Goal: Answer question/provide support: Share knowledge or assist other users

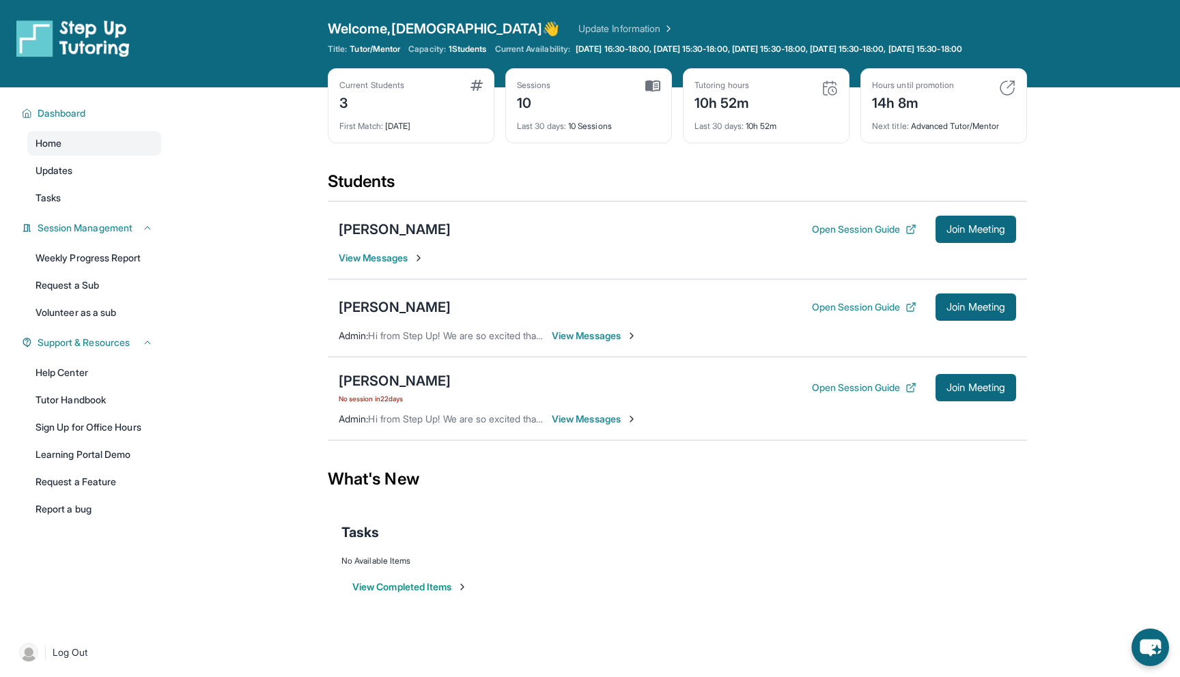
click at [389, 265] on span "View Messages" at bounding box center [381, 258] width 85 height 14
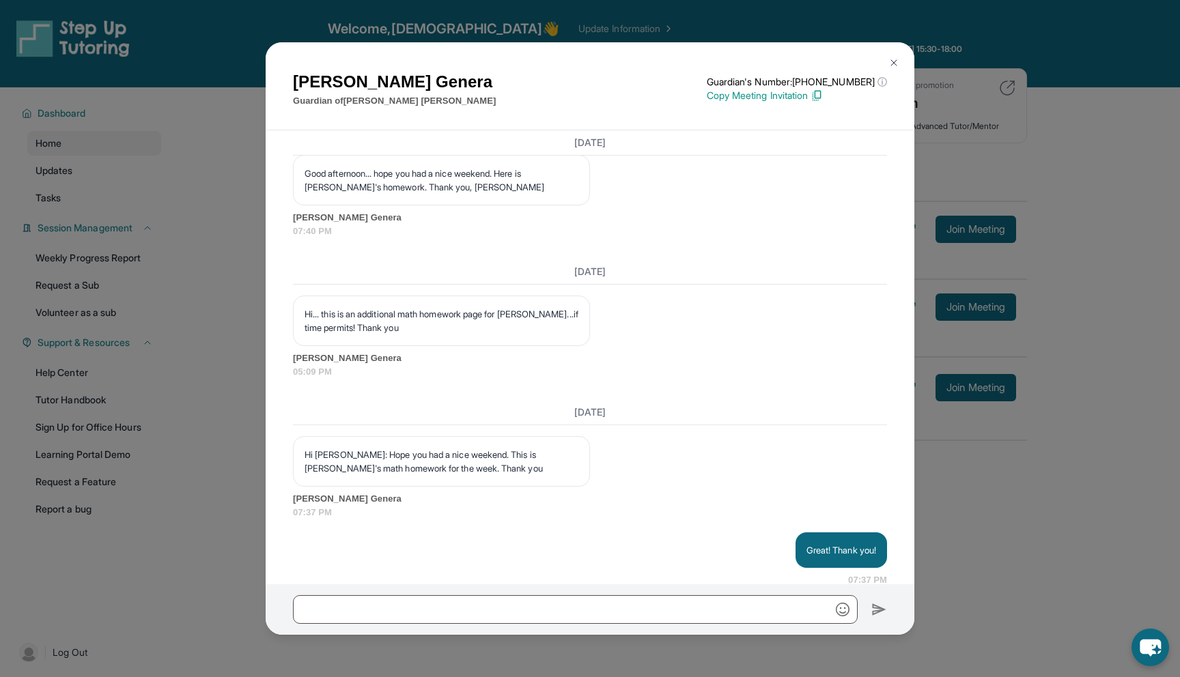
click at [889, 64] on img at bounding box center [893, 62] width 11 height 11
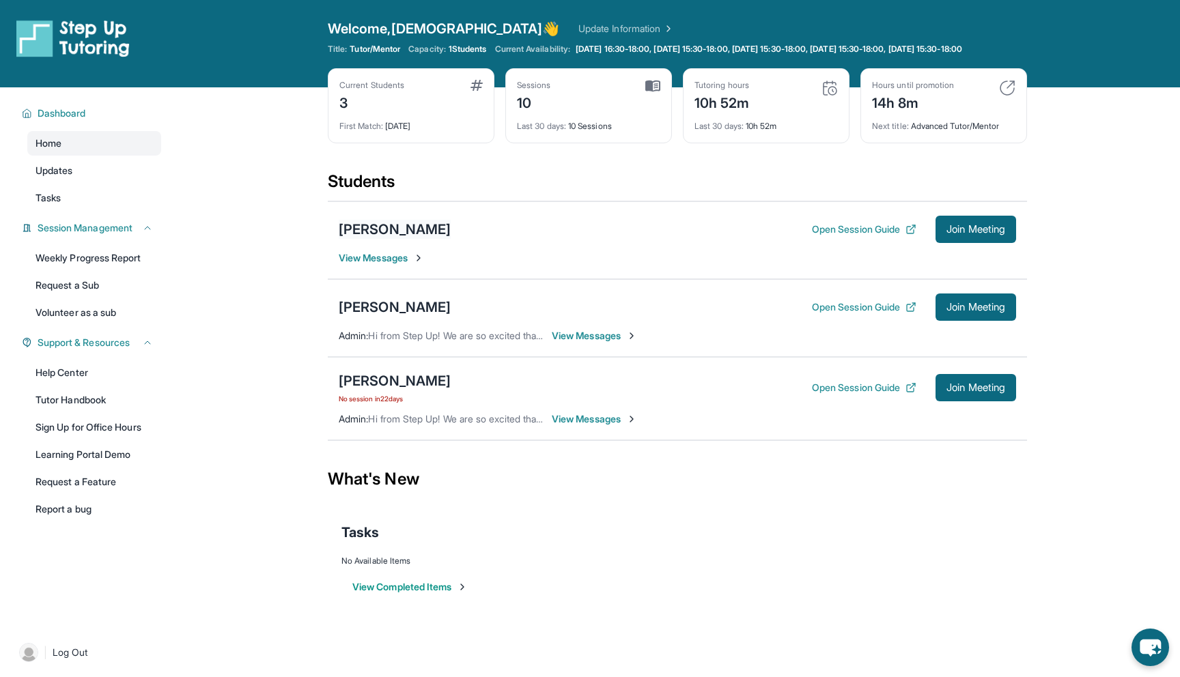
click at [421, 239] on div "[PERSON_NAME]" at bounding box center [395, 229] width 112 height 19
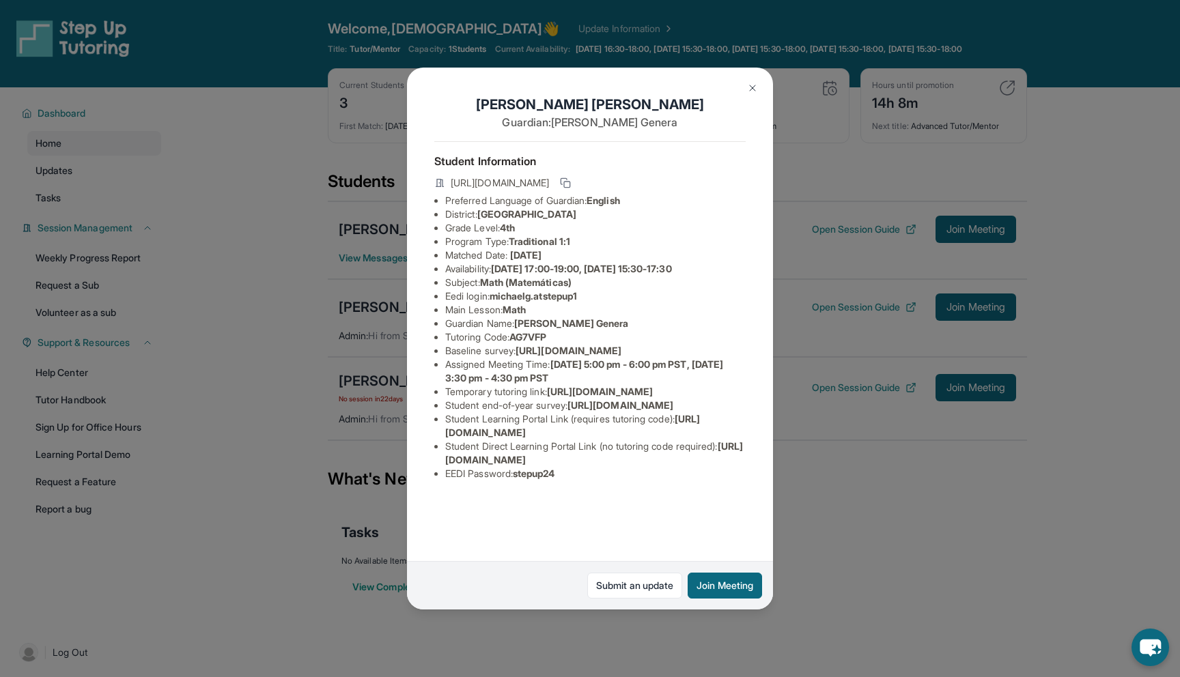
scroll to position [33, 0]
drag, startPoint x: 495, startPoint y: 266, endPoint x: 591, endPoint y: 262, distance: 96.4
click at [591, 290] on li "Eedi login : michaelg.atstepup1" at bounding box center [595, 297] width 300 height 14
copy span "michaelg.atstepup1"
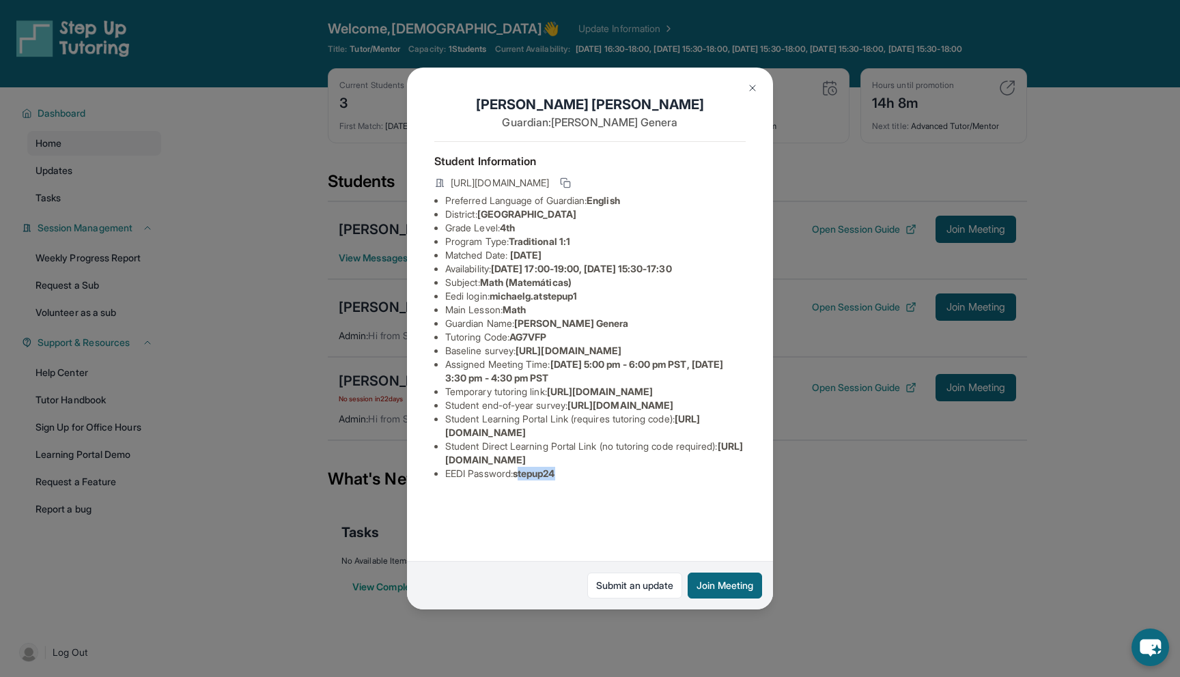
drag, startPoint x: 565, startPoint y: 536, endPoint x: 522, endPoint y: 538, distance: 43.1
click at [522, 481] on li "EEDI Password : stepup24" at bounding box center [595, 474] width 300 height 14
drag, startPoint x: 520, startPoint y: 537, endPoint x: 562, endPoint y: 538, distance: 42.4
click at [555, 479] on span "stepup24" at bounding box center [534, 474] width 42 height 12
copy span "stepup24"
